Goal: Task Accomplishment & Management: Manage account settings

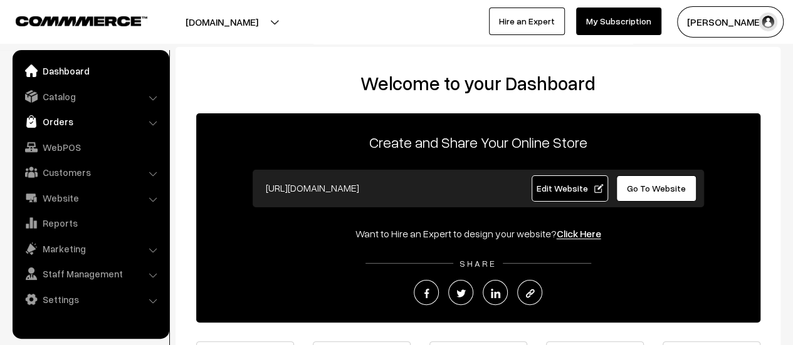
click at [73, 118] on link "Orders" at bounding box center [90, 121] width 149 height 23
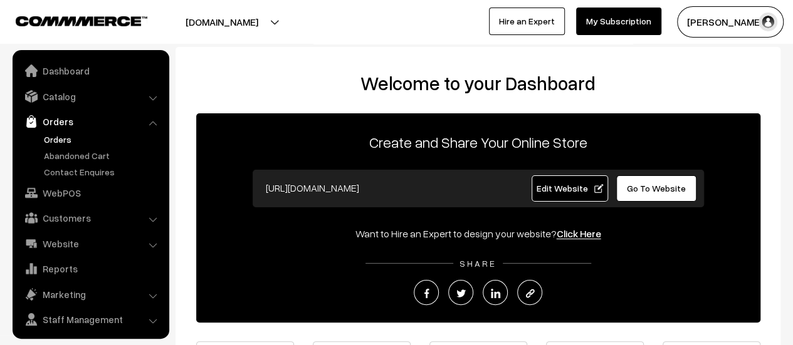
click at [55, 140] on link "Orders" at bounding box center [103, 139] width 124 height 13
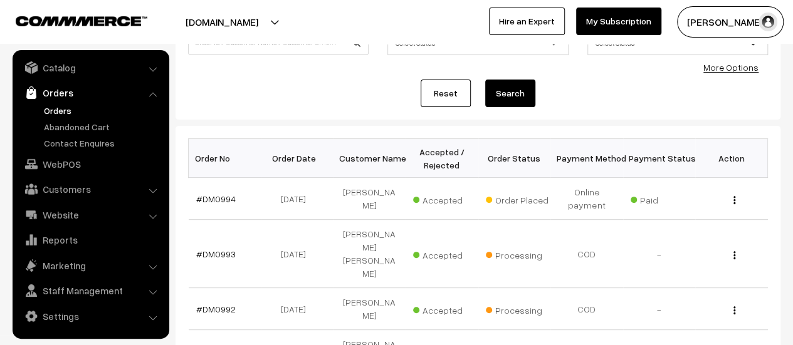
scroll to position [125, 0]
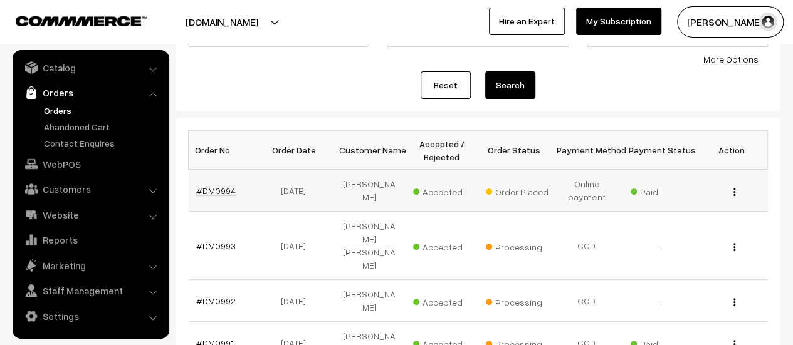
click at [216, 191] on link "#DM0994" at bounding box center [215, 191] width 39 height 11
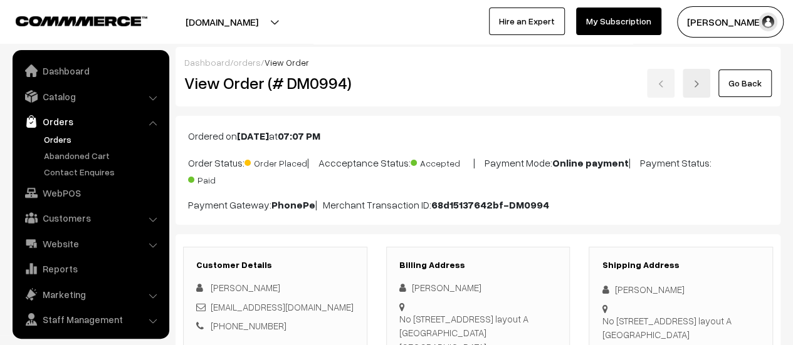
scroll to position [29, 0]
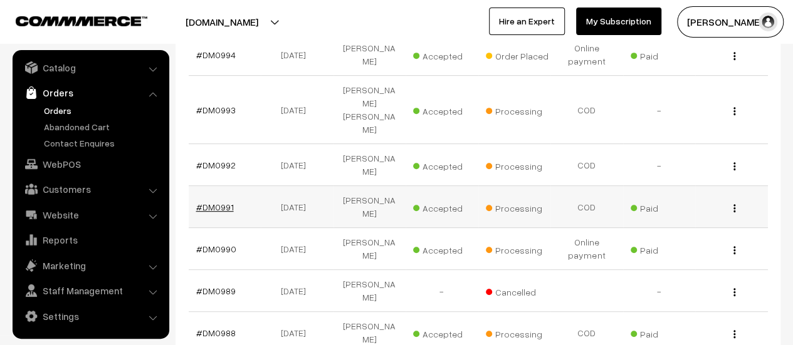
scroll to position [261, 0]
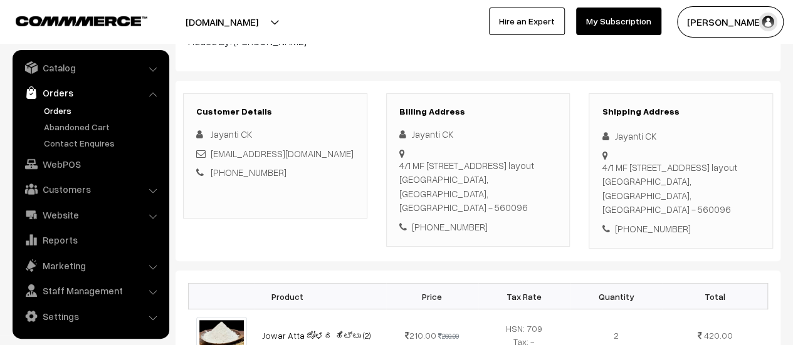
scroll to position [146, 0]
drag, startPoint x: 399, startPoint y: 165, endPoint x: 541, endPoint y: 191, distance: 144.6
click at [541, 191] on div "[STREET_ADDRESS]" at bounding box center [478, 187] width 158 height 56
copy div "4/1 MF D4 BLOCK CIRCULAR ROAD -1, 3rd Cross Nandiny layout Bangalore, Karnataka…"
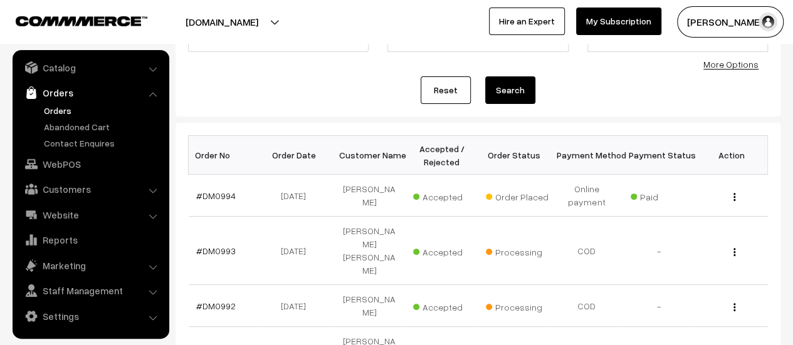
scroll to position [130, 0]
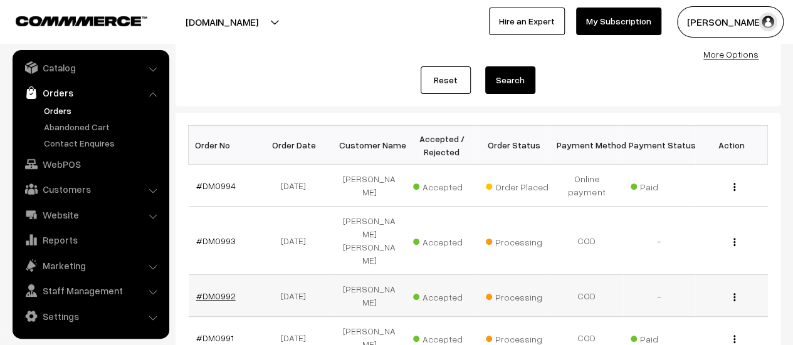
click at [221, 291] on link "#DM0992" at bounding box center [215, 296] width 39 height 11
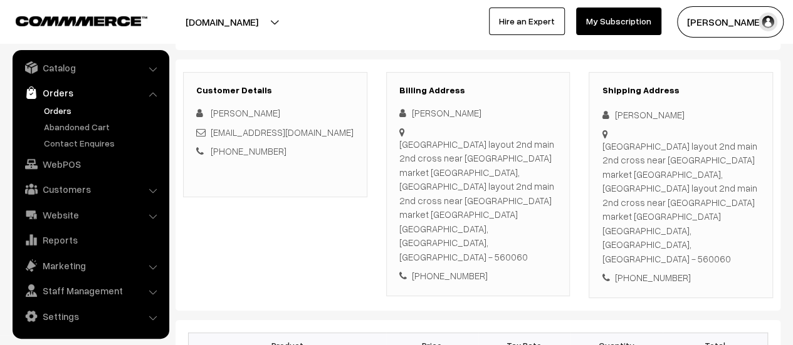
scroll to position [144, 0]
click at [399, 140] on div "Brindavan layout 2nd main 2nd cross near crown village market doddabele road Ke…" at bounding box center [478, 200] width 158 height 127
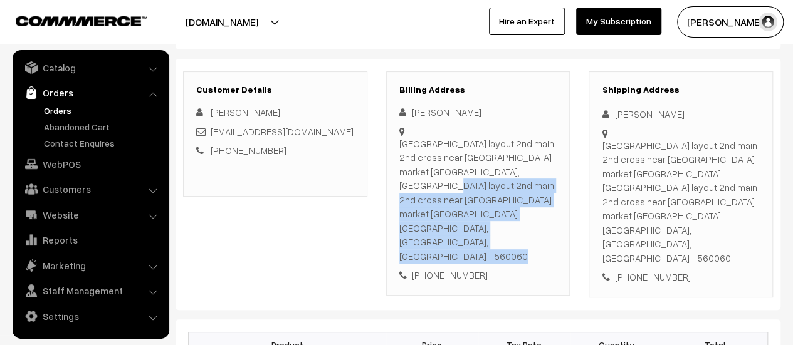
drag, startPoint x: 399, startPoint y: 140, endPoint x: 545, endPoint y: 209, distance: 161.8
click at [545, 209] on div "Brindavan layout 2nd main 2nd cross near crown village market doddabele road Ke…" at bounding box center [478, 200] width 158 height 127
copy div "Brindavan layout 2nd main 2nd cross near crown village market doddabele road Ke…"
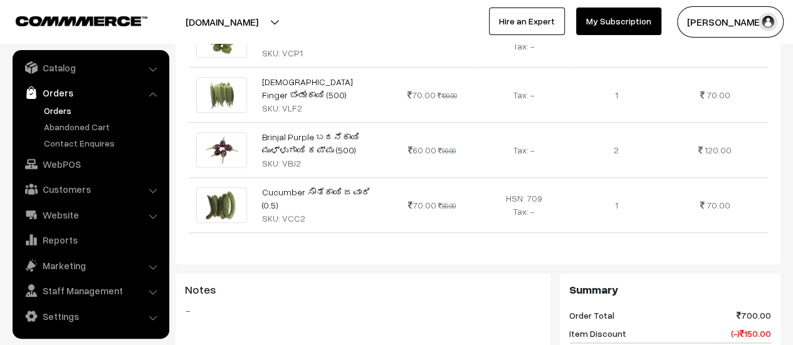
scroll to position [1025, 0]
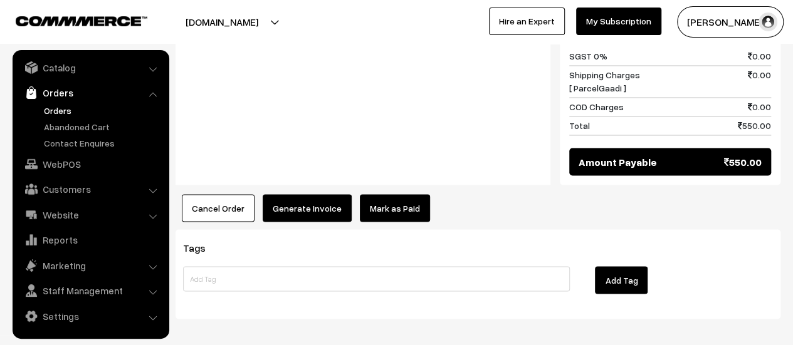
click at [306, 194] on button "Generate Invoice" at bounding box center [307, 208] width 89 height 28
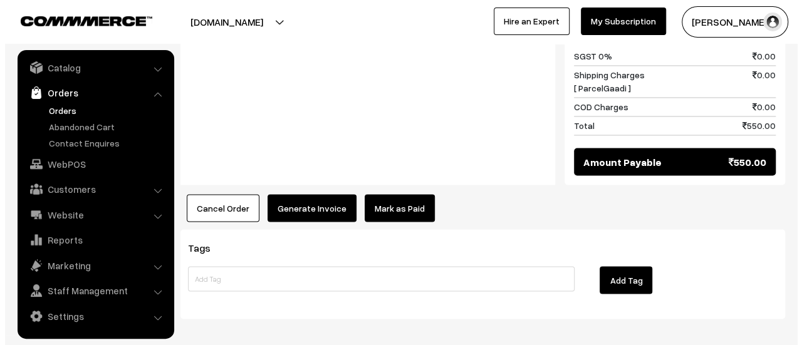
scroll to position [1026, 0]
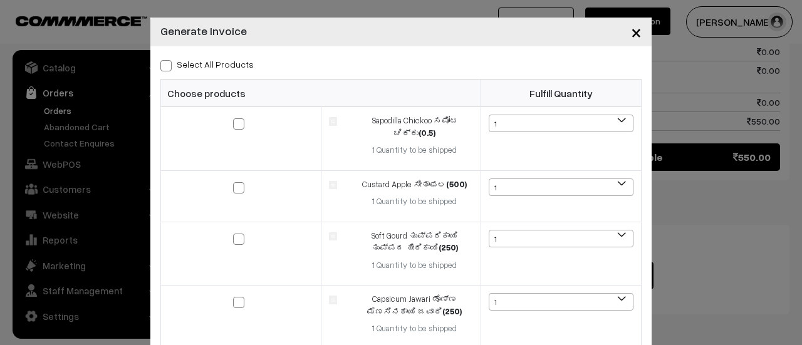
click at [163, 66] on span at bounding box center [165, 65] width 11 height 11
click at [163, 66] on input "Select All Products" at bounding box center [164, 64] width 8 height 8
checkbox input "true"
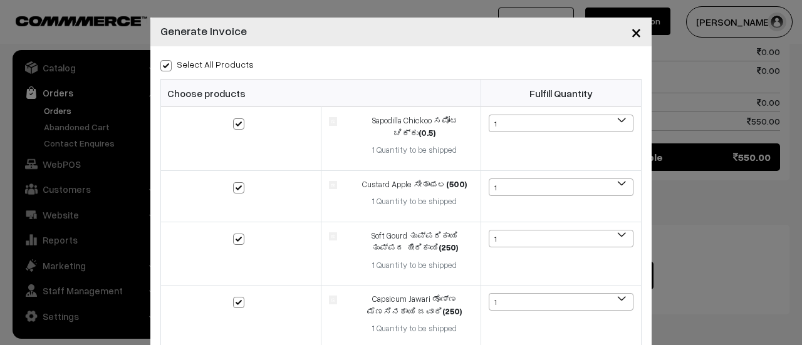
checkbox input "true"
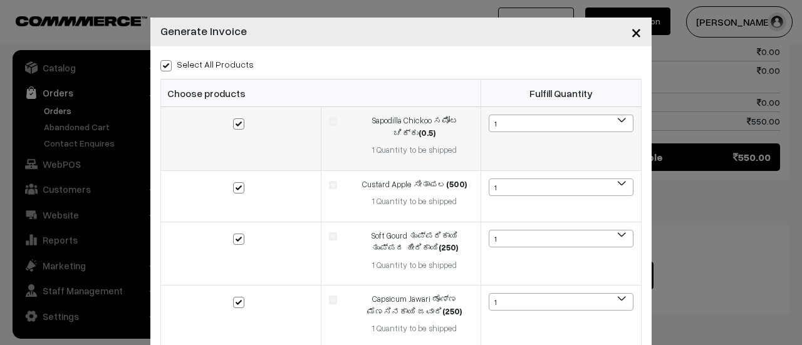
scroll to position [274, 0]
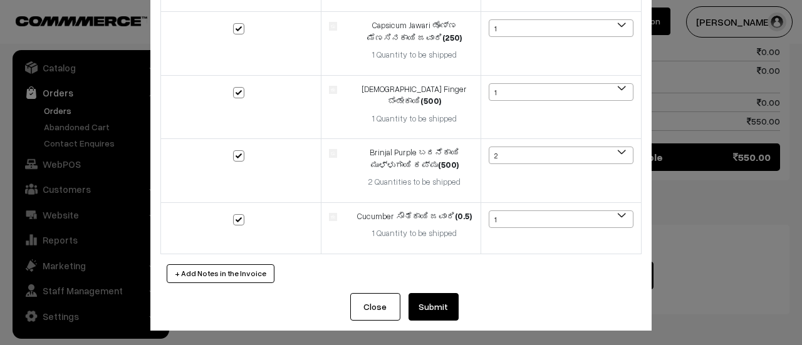
click at [432, 308] on button "Submit" at bounding box center [434, 307] width 50 height 28
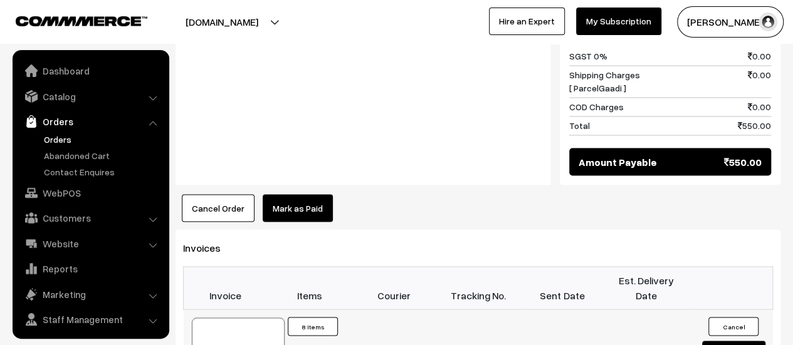
scroll to position [29, 0]
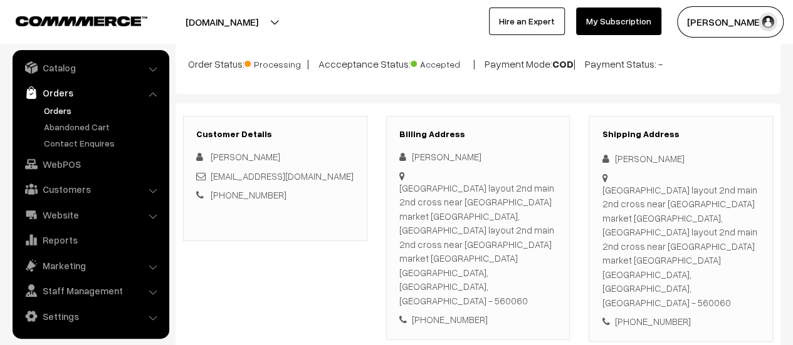
scroll to position [0, 0]
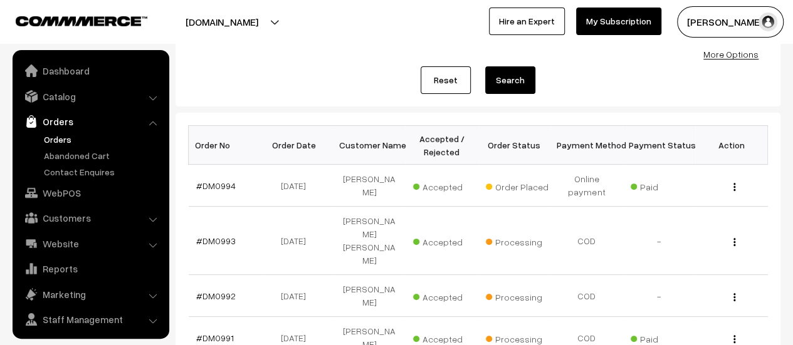
scroll to position [29, 0]
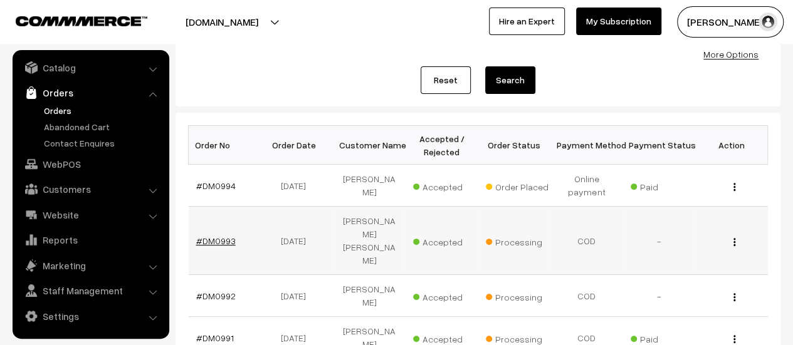
click at [217, 236] on link "#DM0993" at bounding box center [215, 241] width 39 height 11
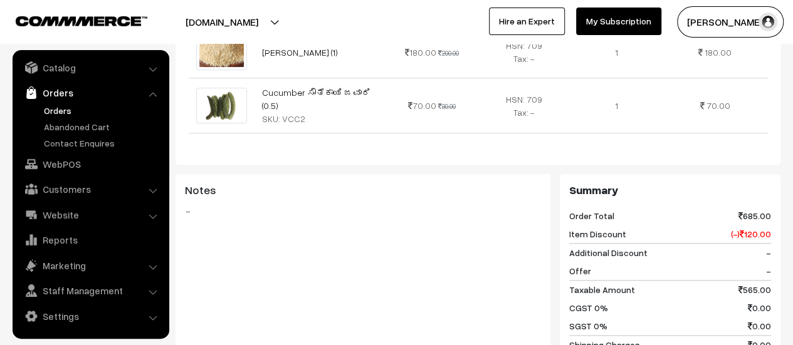
scroll to position [997, 0]
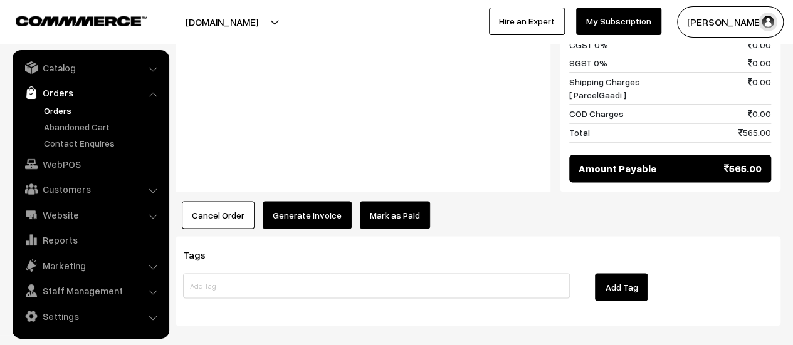
click at [315, 201] on button "Generate Invoice" at bounding box center [307, 215] width 89 height 28
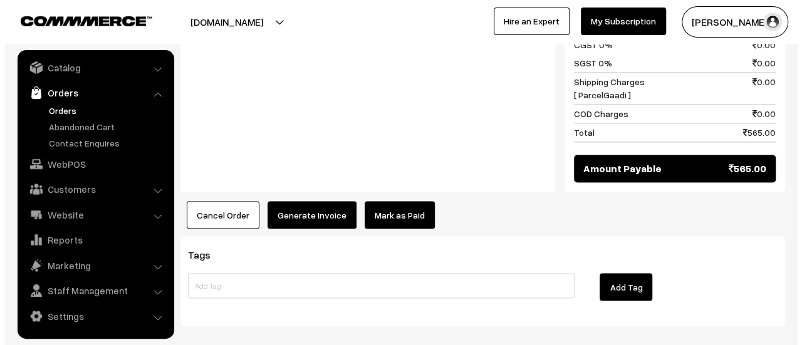
scroll to position [998, 0]
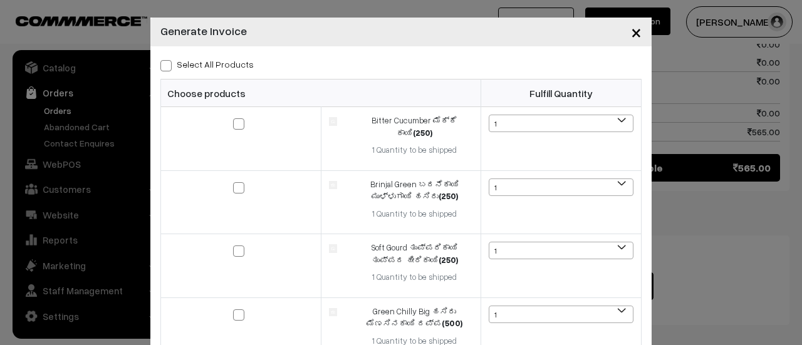
click at [160, 64] on span at bounding box center [165, 65] width 11 height 11
click at [160, 64] on input "Select All Products" at bounding box center [164, 64] width 8 height 8
checkbox input "true"
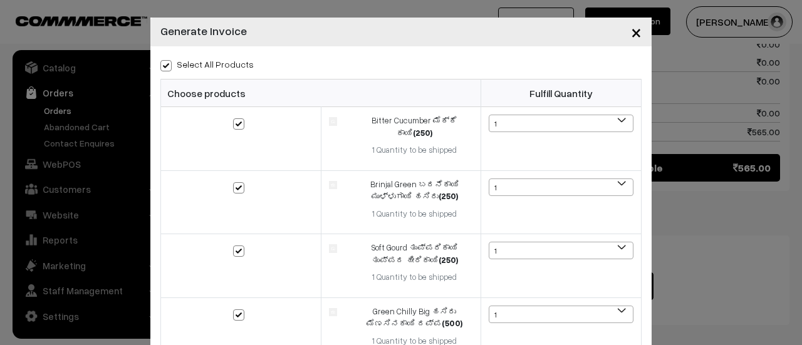
checkbox input "true"
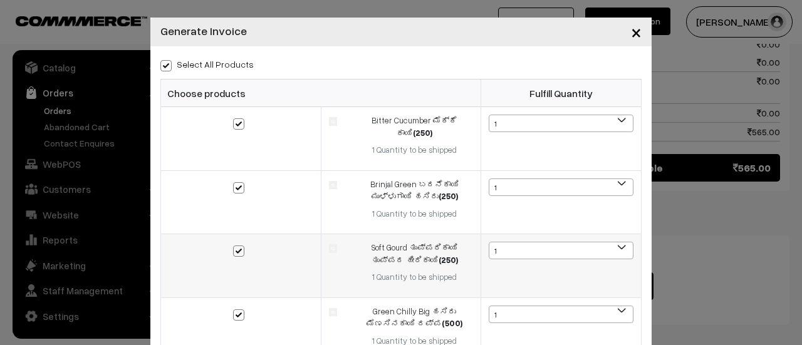
scroll to position [274, 0]
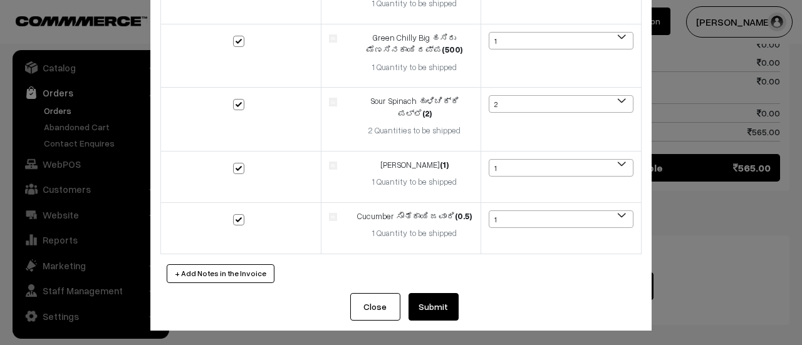
click at [427, 308] on button "Submit" at bounding box center [434, 307] width 50 height 28
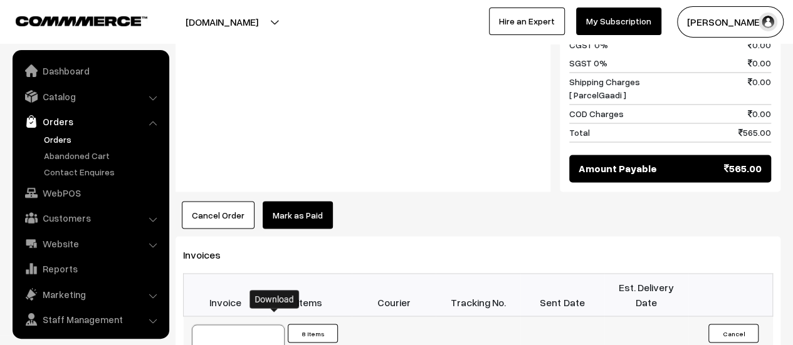
scroll to position [29, 0]
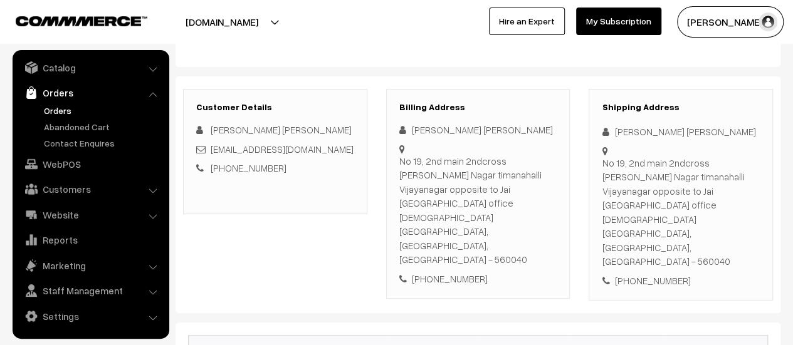
scroll to position [146, 0]
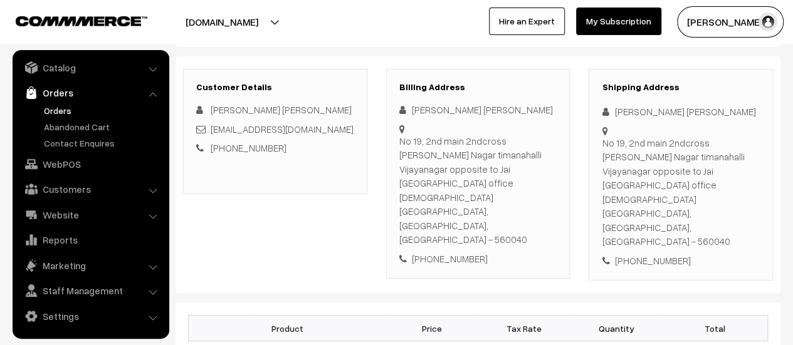
drag, startPoint x: 399, startPoint y: 140, endPoint x: 543, endPoint y: 183, distance: 150.5
click at [543, 183] on div "No 19, 2nd main 2ndcross Govind Raj Nagar timanahalli Vijayanagar opposite to J…" at bounding box center [478, 190] width 158 height 113
copy div "No 19, 2nd main 2ndcross Govind Raj Nagar timanahalli Vijayanagar opposite to J…"
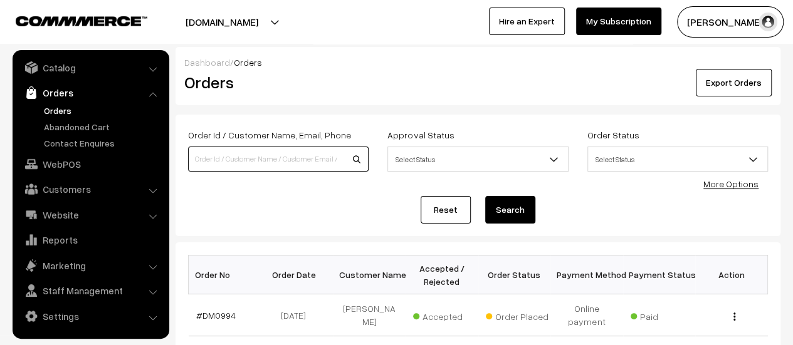
click at [266, 157] on input at bounding box center [278, 159] width 181 height 25
type input "987"
click at [485, 196] on button "Search" at bounding box center [510, 210] width 50 height 28
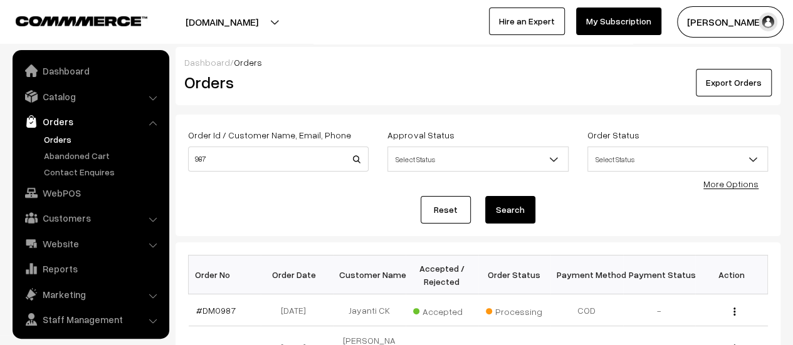
scroll to position [29, 0]
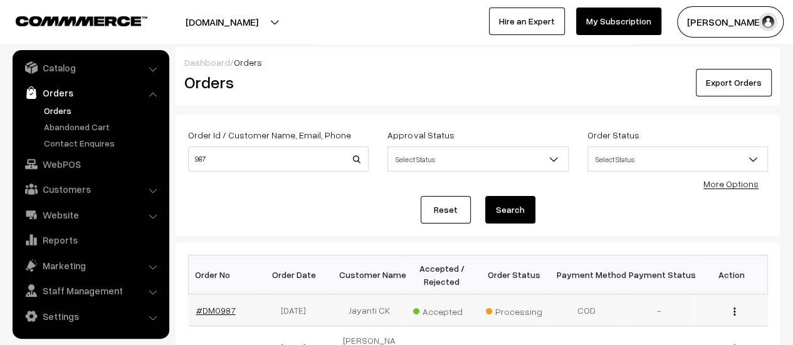
click at [214, 305] on link "#DM0987" at bounding box center [215, 310] width 39 height 11
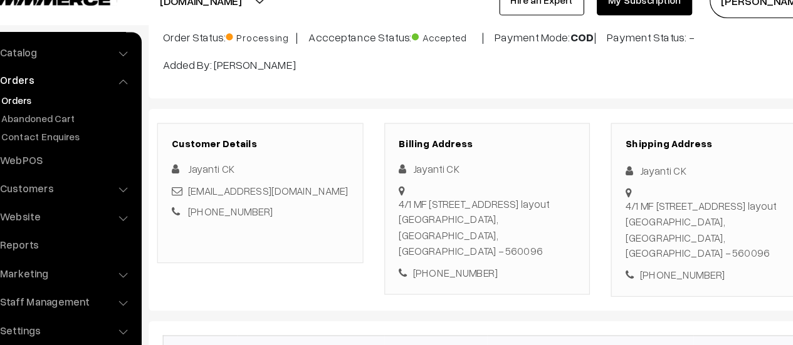
scroll to position [108, 0]
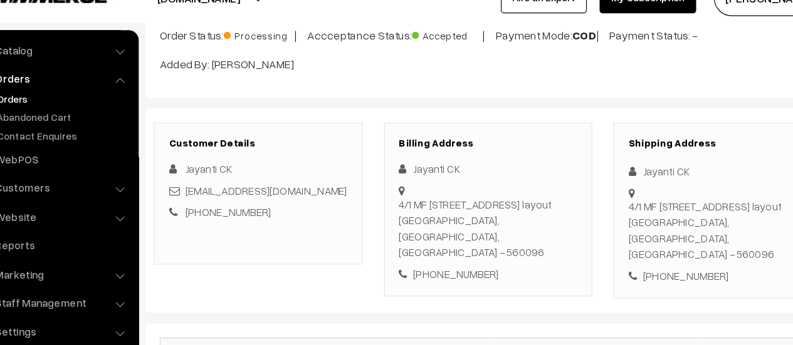
drag, startPoint x: 401, startPoint y: 201, endPoint x: 543, endPoint y: 230, distance: 145.9
click at [543, 230] on div "4/1 MF D4 BLOCK CIRCULAR ROAD -1, 3rd Cross Nandiny layout Bangalore, Karnataka…" at bounding box center [478, 225] width 158 height 56
copy div "4/1 MF D4 BLOCK CIRCULAR ROAD -1, 3rd Cross Nandiny layout Bangalore, Karnataka…"
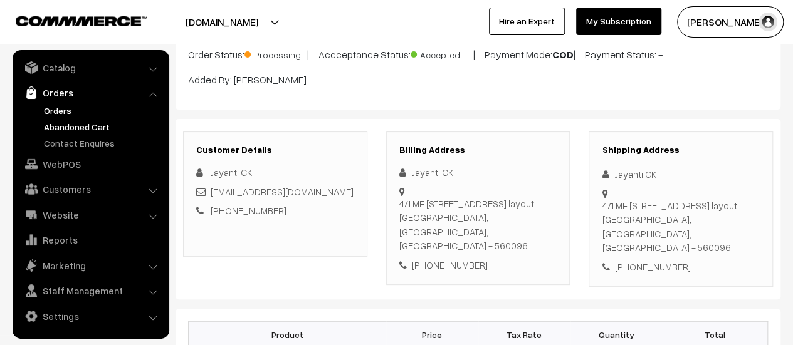
click at [83, 122] on link "Abandoned Cart" at bounding box center [103, 126] width 124 height 13
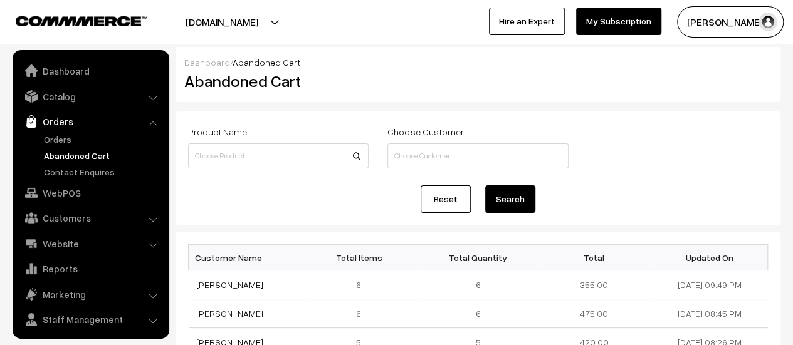
scroll to position [29, 0]
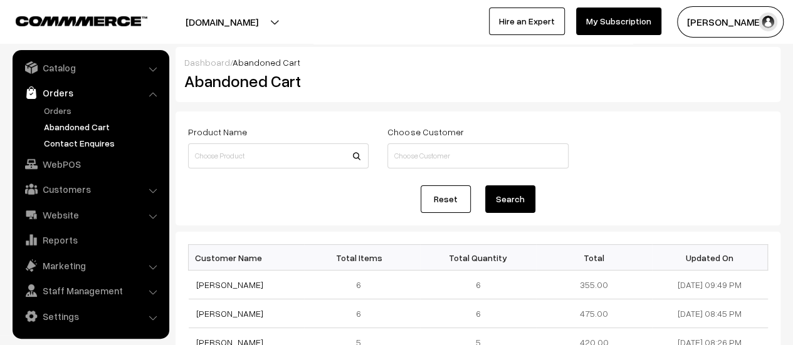
click at [84, 142] on link "Contact Enquires" at bounding box center [103, 143] width 124 height 13
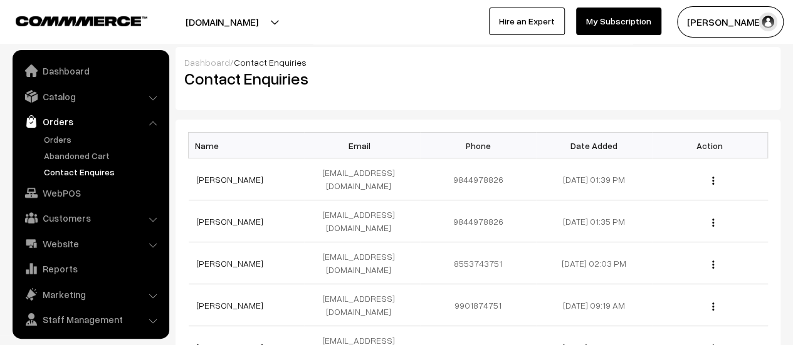
scroll to position [29, 0]
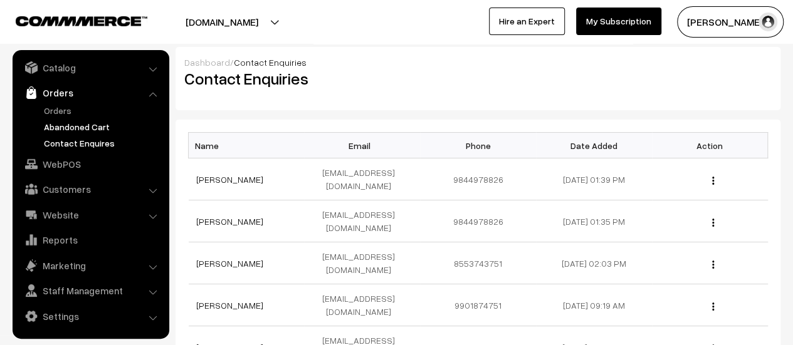
click at [72, 122] on link "Abandoned Cart" at bounding box center [103, 126] width 124 height 13
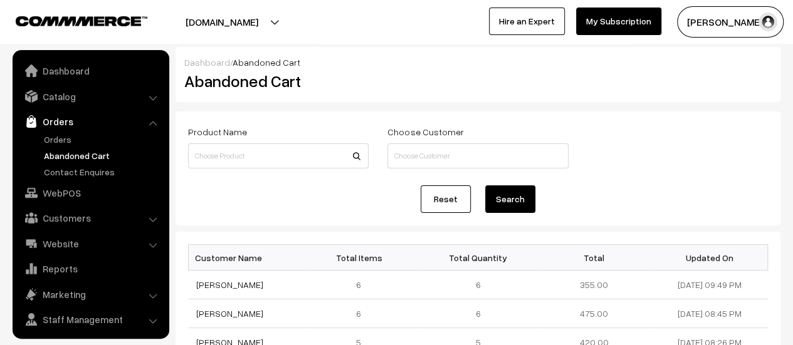
scroll to position [29, 0]
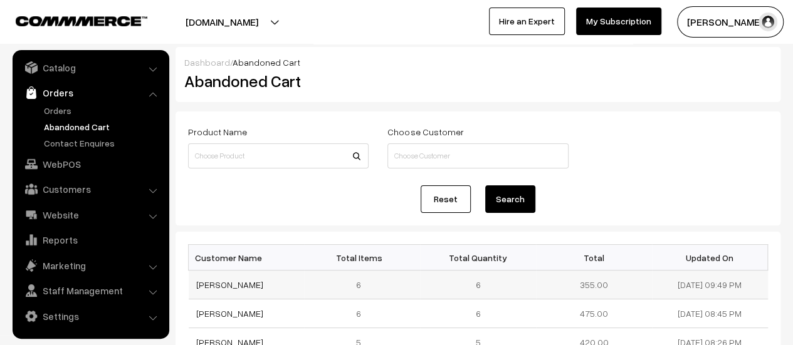
drag, startPoint x: 265, startPoint y: 281, endPoint x: 189, endPoint y: 283, distance: 75.9
click at [189, 283] on td "[PERSON_NAME]" at bounding box center [247, 285] width 116 height 29
copy link "[PERSON_NAME]"
click at [308, 264] on th "Total Items" at bounding box center [362, 258] width 116 height 26
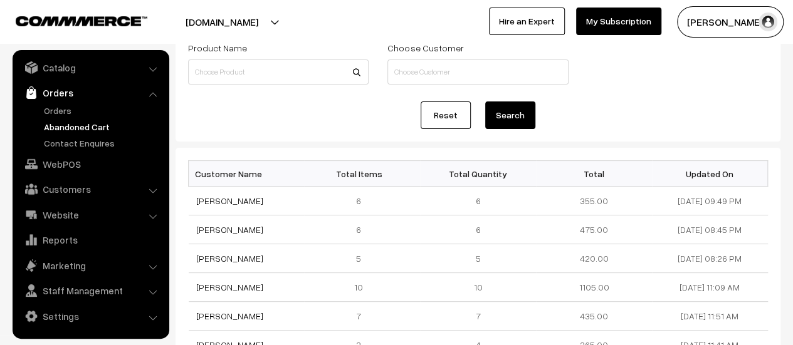
scroll to position [85, 0]
drag, startPoint x: 296, startPoint y: 258, endPoint x: 194, endPoint y: 262, distance: 102.2
click at [194, 262] on td "[PERSON_NAME]" at bounding box center [247, 258] width 116 height 29
copy link "[PERSON_NAME]"
click at [241, 255] on link "Pallavi Shankar Devarmani" at bounding box center [229, 258] width 67 height 11
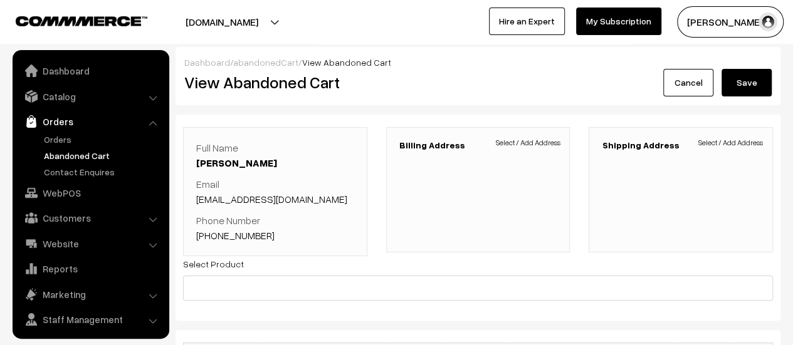
scroll to position [29, 0]
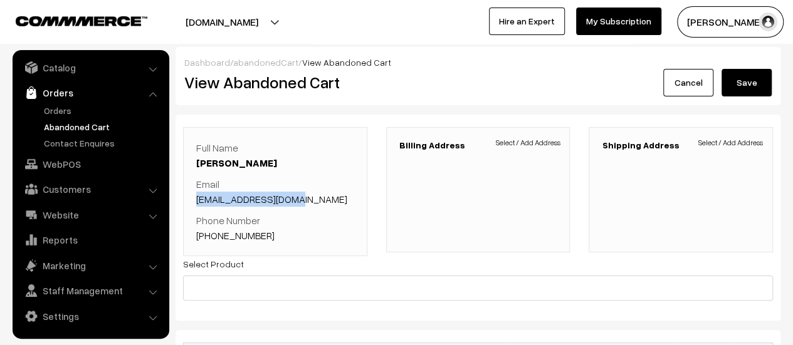
drag, startPoint x: 293, startPoint y: 202, endPoint x: 194, endPoint y: 199, distance: 99.7
click at [194, 199] on div "Full Name Pallavi Shankar Devarmani Email dpallavi20@gmail.com Phone Number +91…" at bounding box center [275, 191] width 184 height 129
copy link "dpallavi20@gmail.com"
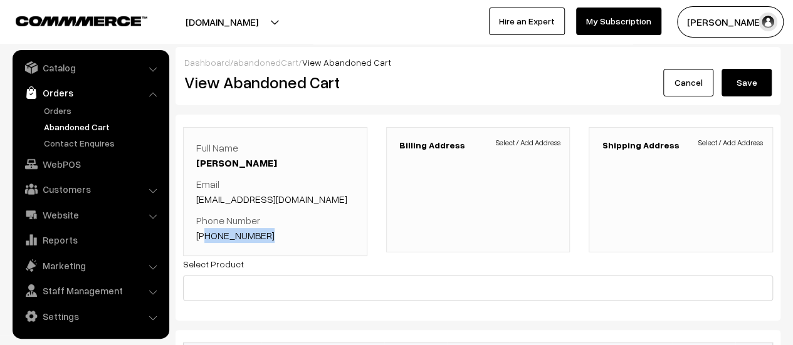
drag, startPoint x: 268, startPoint y: 236, endPoint x: 208, endPoint y: 238, distance: 59.6
click at [208, 238] on p "Phone Number +91 9916672097" at bounding box center [275, 228] width 158 height 30
copy link "1 9916672097"
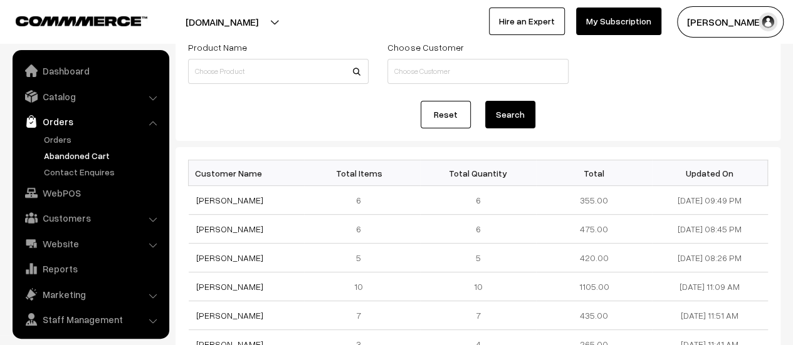
scroll to position [29, 0]
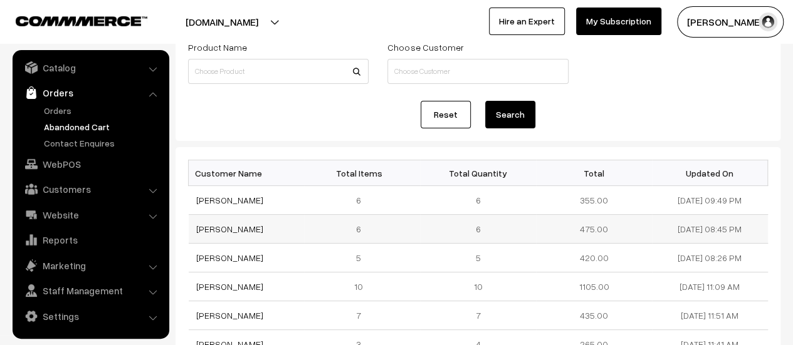
drag, startPoint x: 245, startPoint y: 226, endPoint x: 195, endPoint y: 230, distance: 50.3
click at [195, 230] on td "[PERSON_NAME]" at bounding box center [247, 229] width 116 height 29
copy link "[PERSON_NAME]"
click at [213, 229] on link "[PERSON_NAME]" at bounding box center [229, 229] width 67 height 11
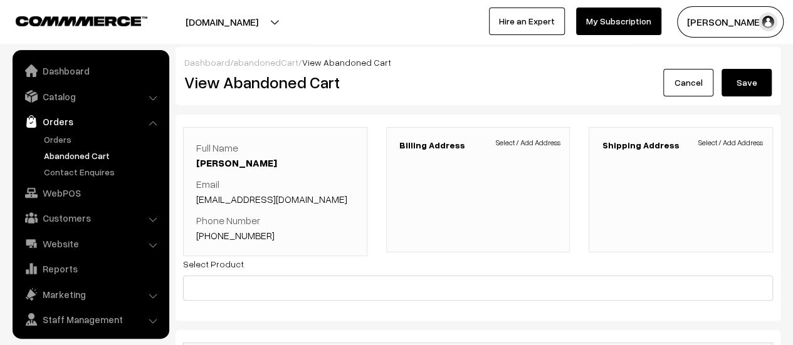
scroll to position [29, 0]
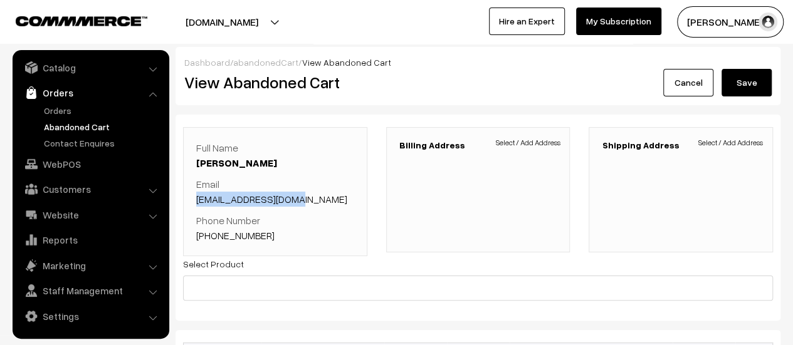
drag, startPoint x: 298, startPoint y: 199, endPoint x: 197, endPoint y: 196, distance: 100.4
click at [197, 196] on p "Email vanikeshav@gmail.com" at bounding box center [275, 192] width 158 height 30
copy link "vanikeshav@gmail.com"
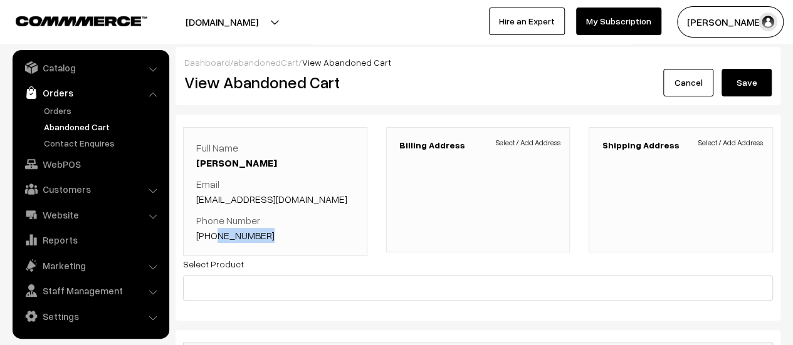
drag, startPoint x: 269, startPoint y: 235, endPoint x: 214, endPoint y: 236, distance: 55.2
click at [214, 236] on p "Phone Number +91 9986040255" at bounding box center [275, 228] width 158 height 30
copy link "9986040255"
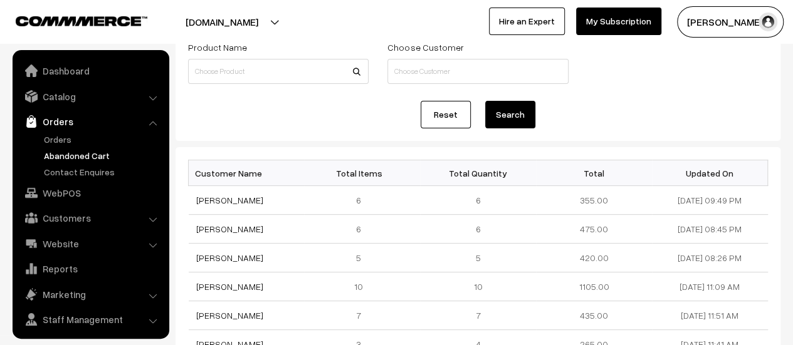
scroll to position [29, 0]
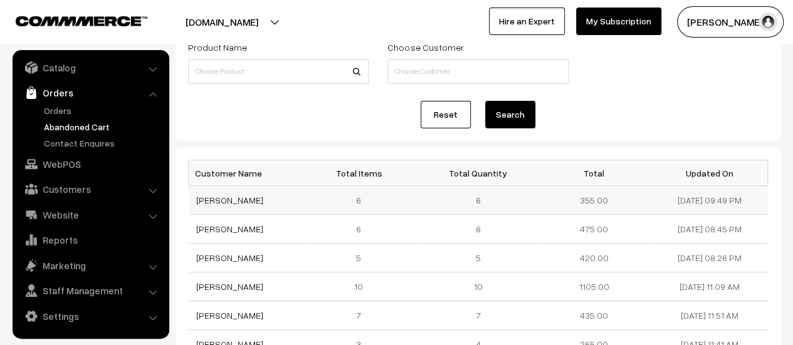
drag, startPoint x: 264, startPoint y: 201, endPoint x: 195, endPoint y: 203, distance: 69.6
click at [195, 203] on td "[PERSON_NAME]" at bounding box center [247, 200] width 116 height 29
copy link "[PERSON_NAME]"
click at [228, 196] on link "[PERSON_NAME]" at bounding box center [229, 200] width 67 height 11
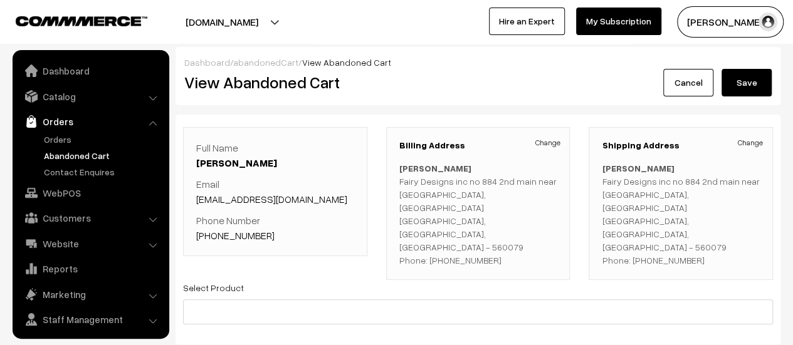
scroll to position [29, 0]
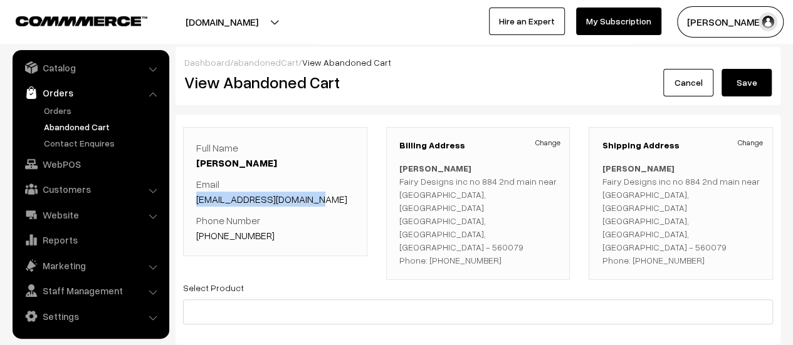
drag, startPoint x: 322, startPoint y: 199, endPoint x: 192, endPoint y: 206, distance: 130.0
click at [192, 206] on div "Full Name [PERSON_NAME] Email [EMAIL_ADDRESS][DOMAIN_NAME] Phone Number [PHONE_…" at bounding box center [275, 191] width 184 height 129
copy link "[EMAIL_ADDRESS][DOMAIN_NAME]"
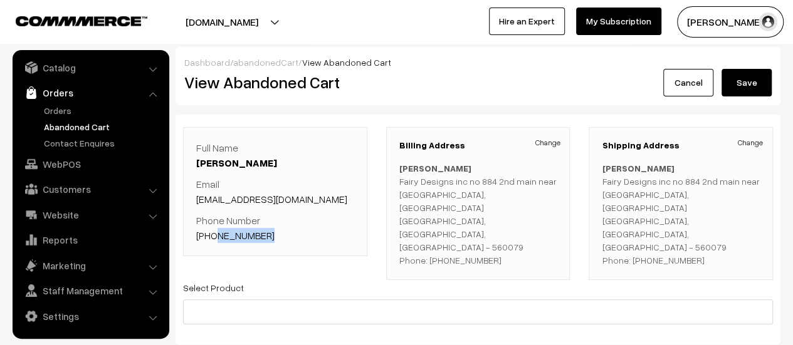
drag, startPoint x: 268, startPoint y: 234, endPoint x: 212, endPoint y: 238, distance: 55.9
click at [212, 238] on p "Phone Number [PHONE_NUMBER]" at bounding box center [275, 228] width 158 height 30
copy link "9343758430"
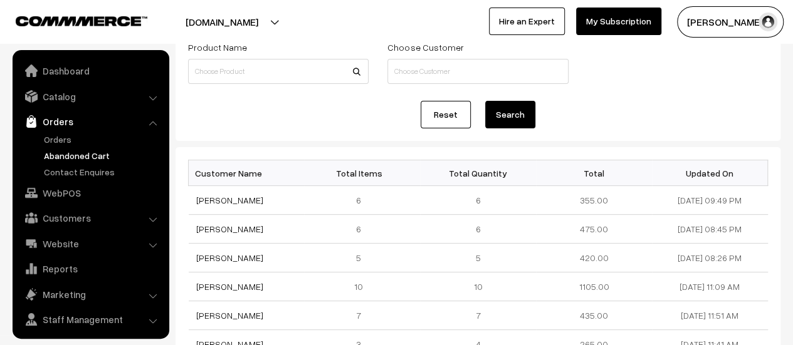
scroll to position [29, 0]
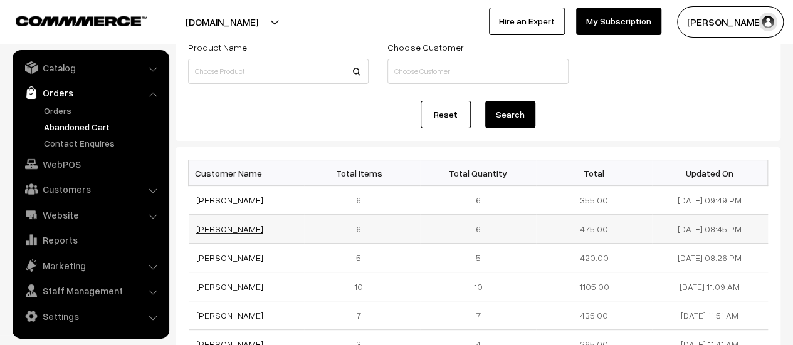
click at [226, 229] on link "[PERSON_NAME]" at bounding box center [229, 229] width 67 height 11
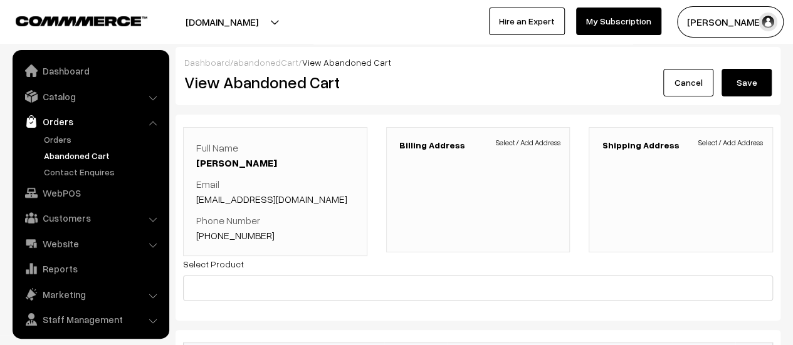
scroll to position [29, 0]
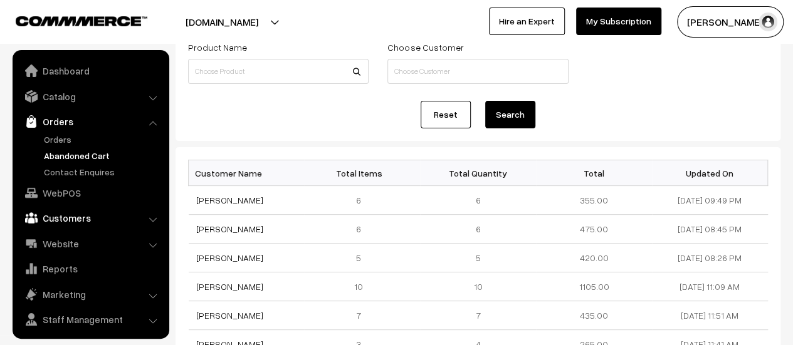
scroll to position [29, 0]
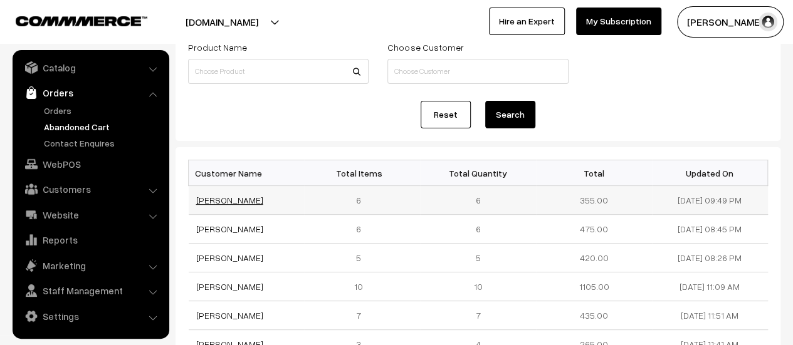
click at [228, 201] on link "[PERSON_NAME]" at bounding box center [229, 200] width 67 height 11
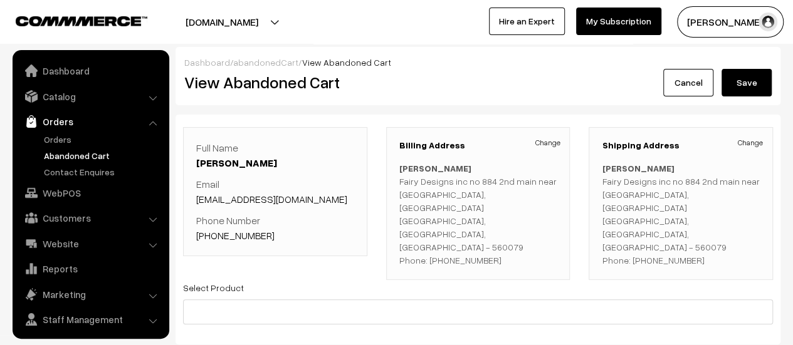
scroll to position [29, 0]
